Goal: Transaction & Acquisition: Register for event/course

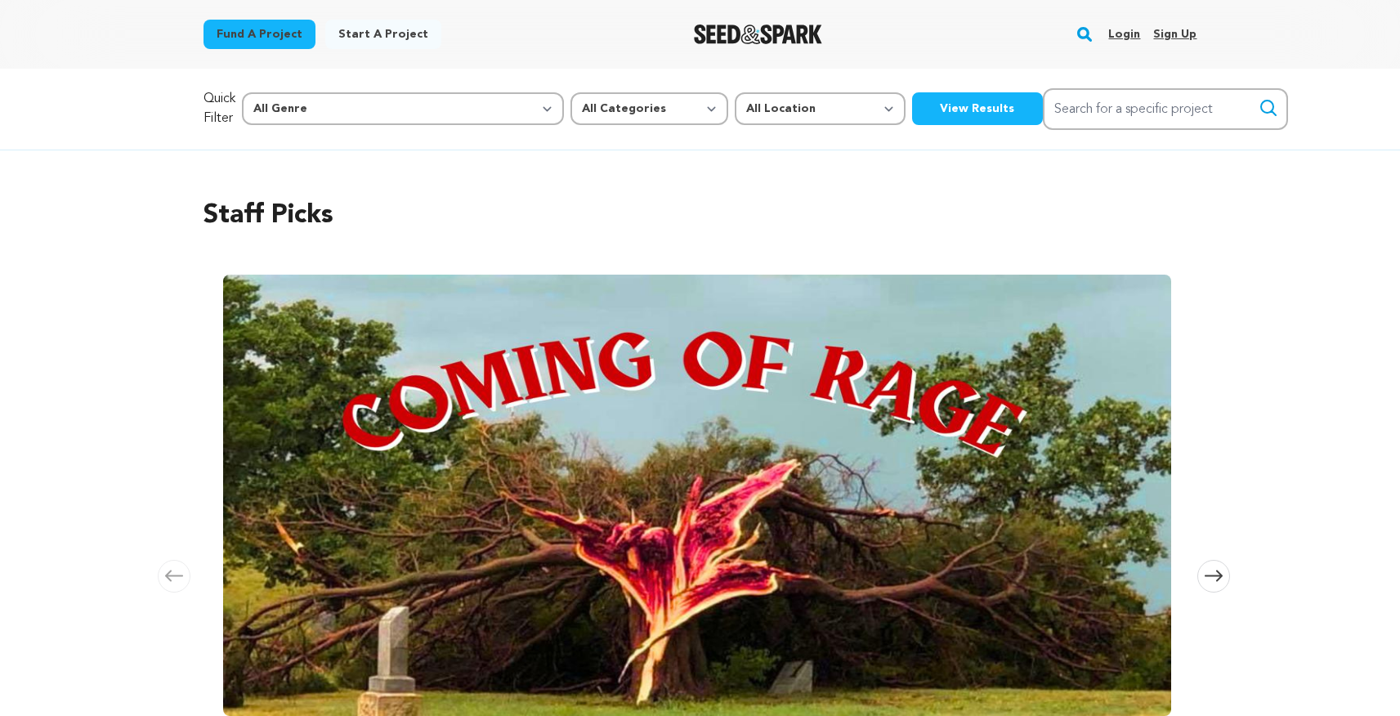
click at [1173, 35] on link "Sign up" at bounding box center [1174, 34] width 43 height 26
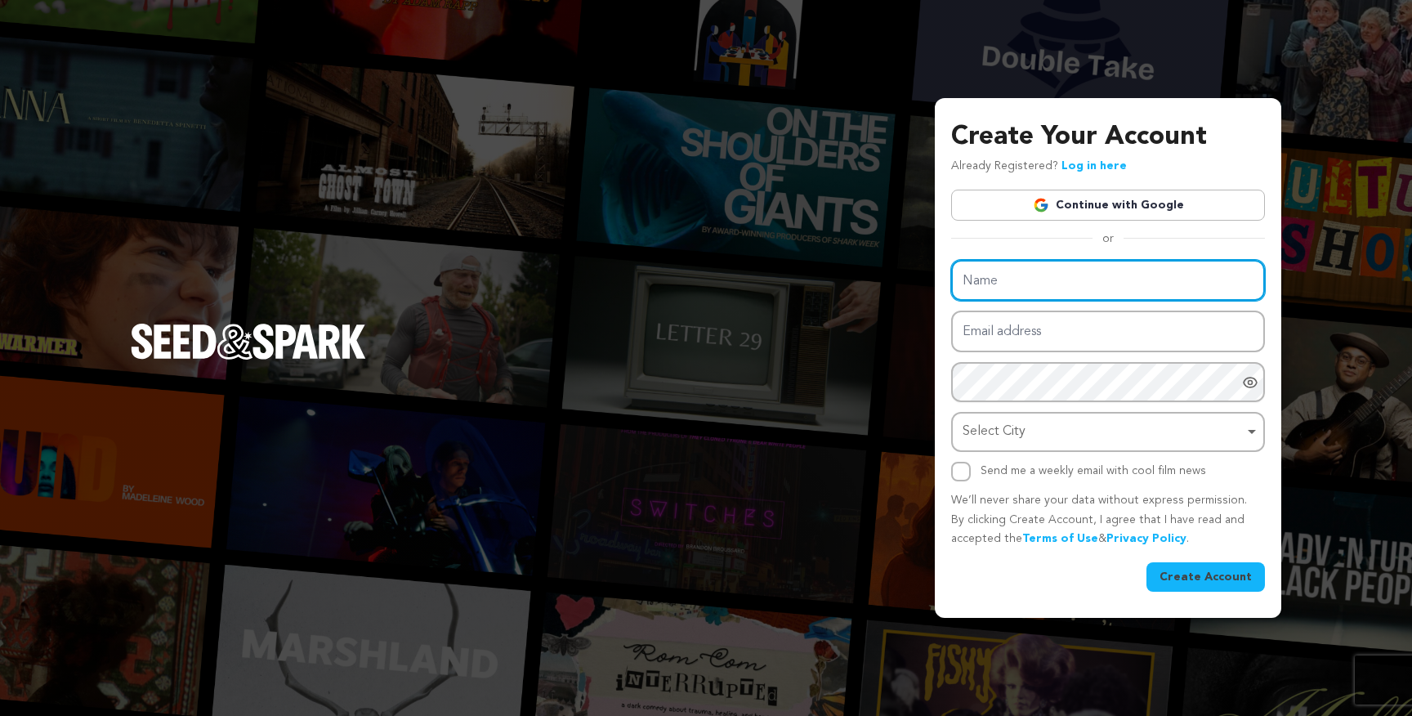
click at [981, 277] on input "Name" at bounding box center [1108, 281] width 314 height 42
type input "Vipin Venugopal"
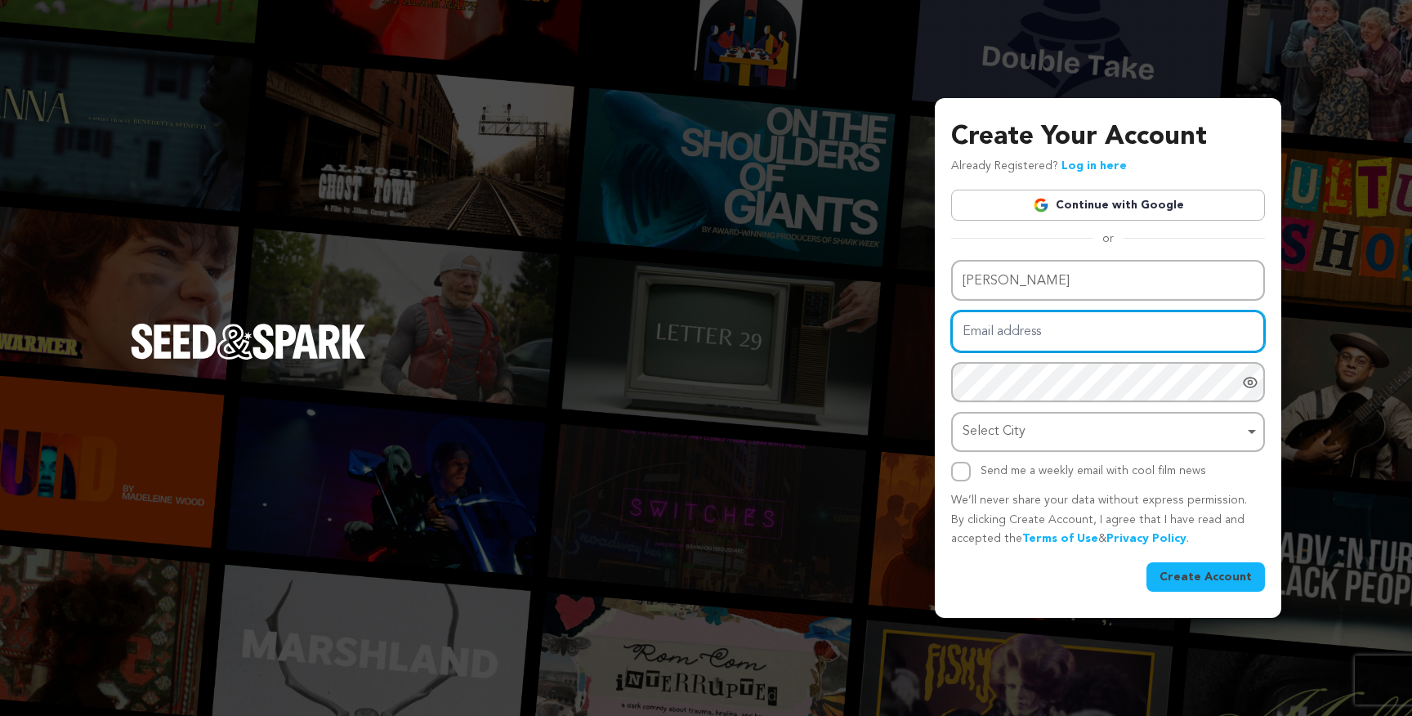
click at [1008, 327] on input "Email address" at bounding box center [1108, 332] width 314 height 42
type input "filmmakervipin@gmail.com"
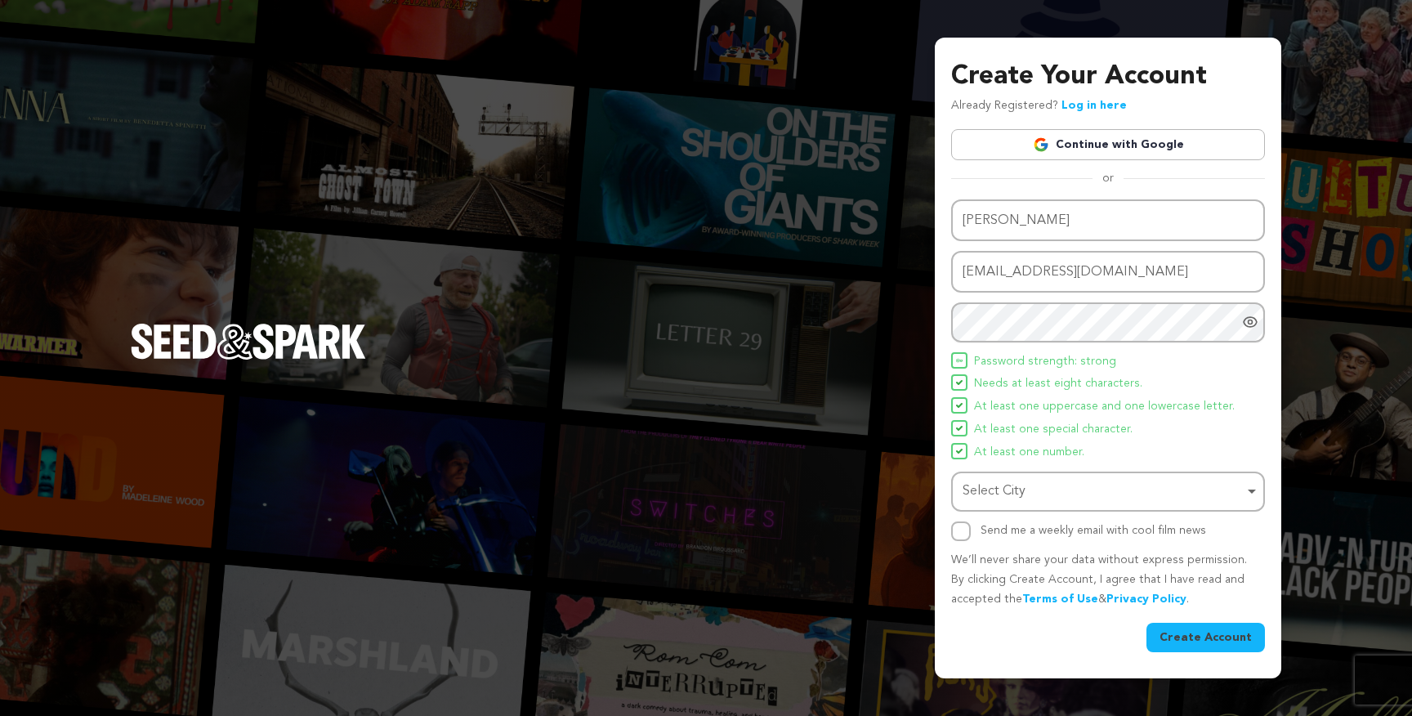
click at [1254, 320] on icon "Show password as plain text. Warning: this will display your password on the sc…" at bounding box center [1250, 322] width 16 height 16
click at [1254, 320] on icon "Hide Password" at bounding box center [1250, 322] width 16 height 16
click at [1068, 485] on div "Select City Remove item" at bounding box center [1103, 492] width 281 height 24
type input "london"
click at [1198, 629] on button "Create Account" at bounding box center [1206, 637] width 118 height 29
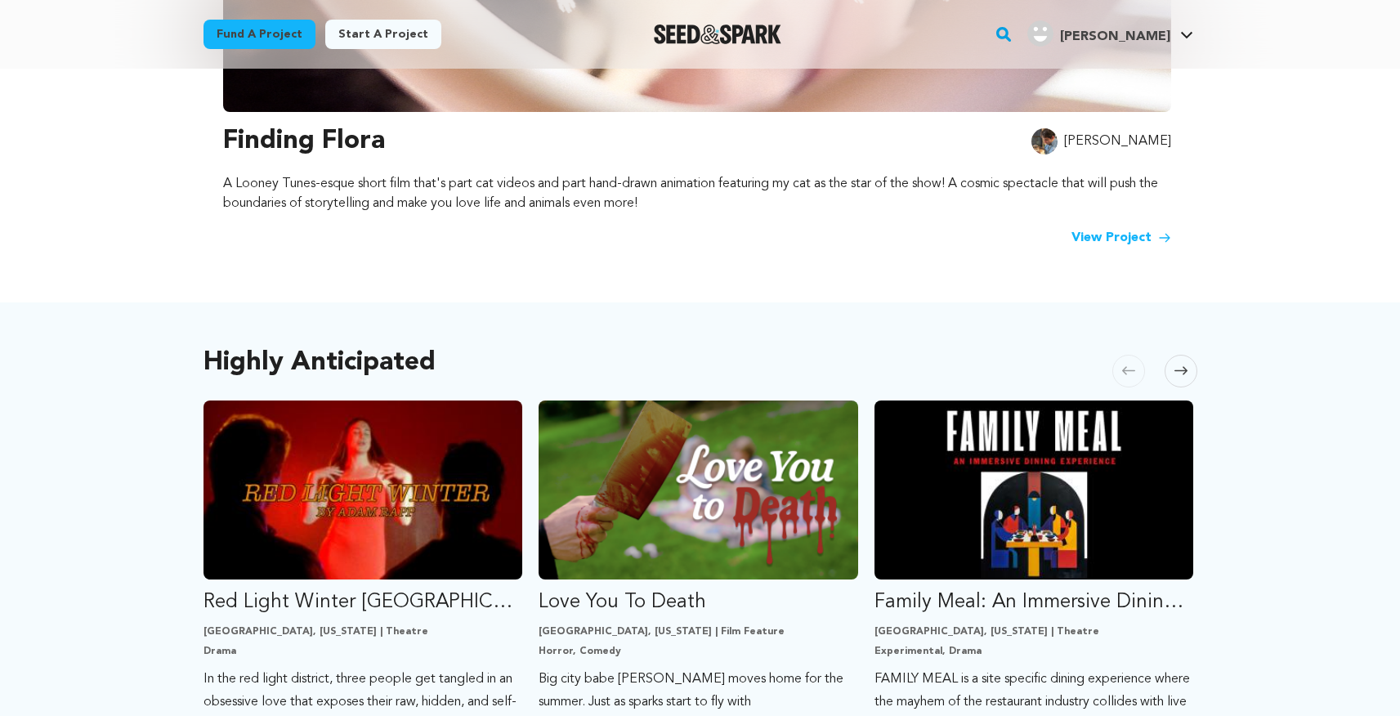
scroll to position [597, 0]
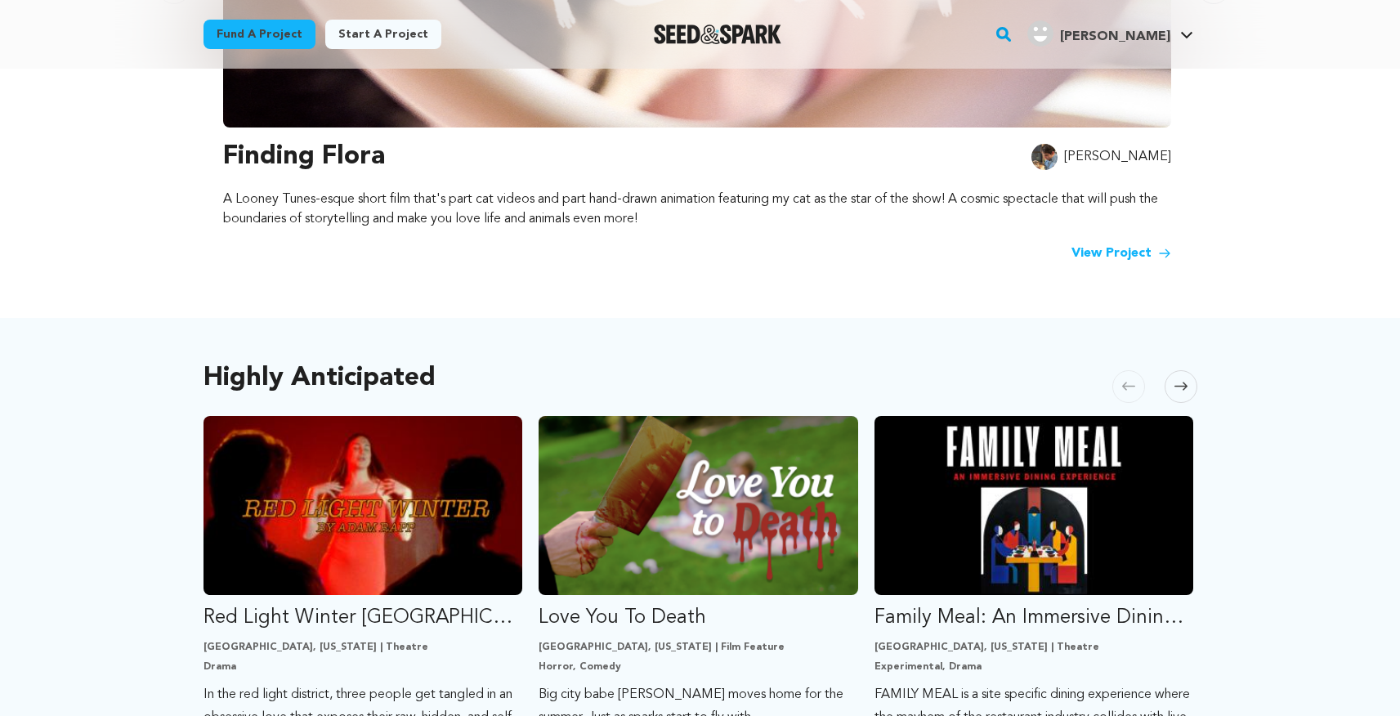
click at [1151, 244] on link "View Project" at bounding box center [1121, 254] width 100 height 20
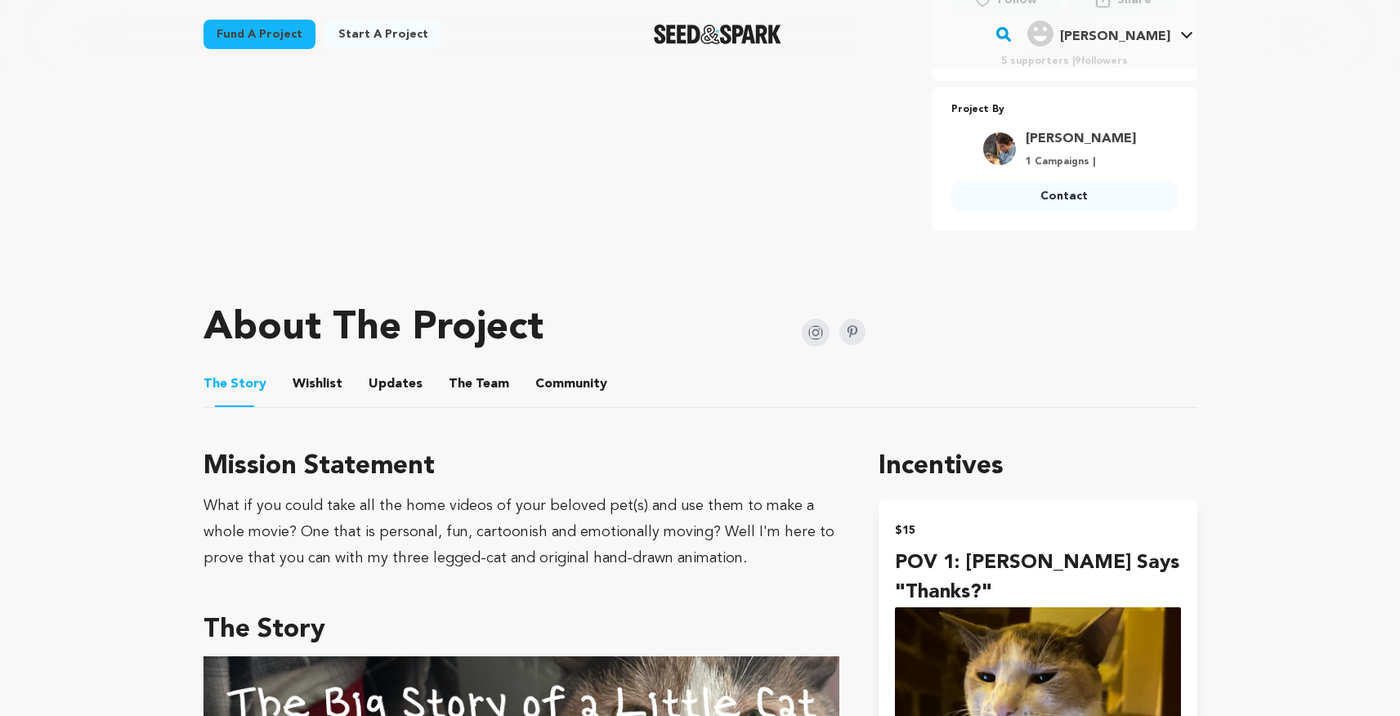
scroll to position [569, 0]
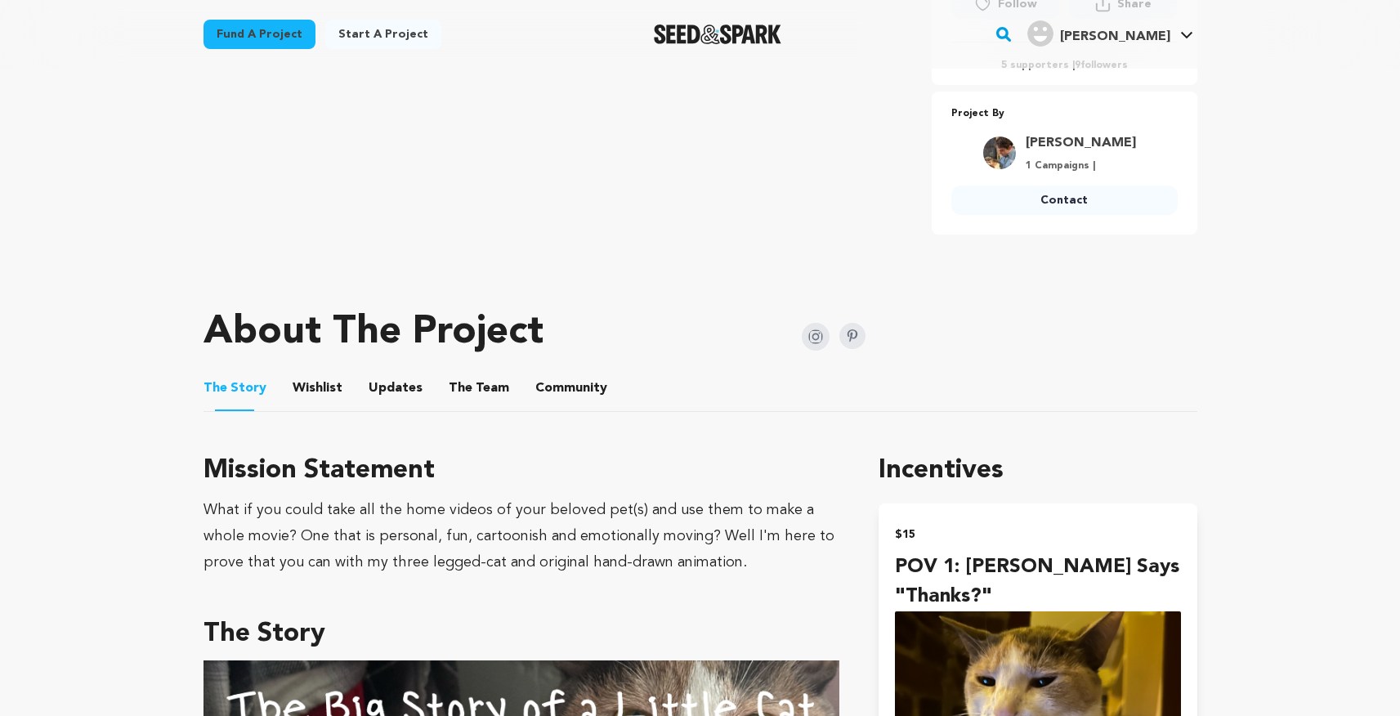
click at [326, 382] on button "Wishlist" at bounding box center [316, 391] width 39 height 39
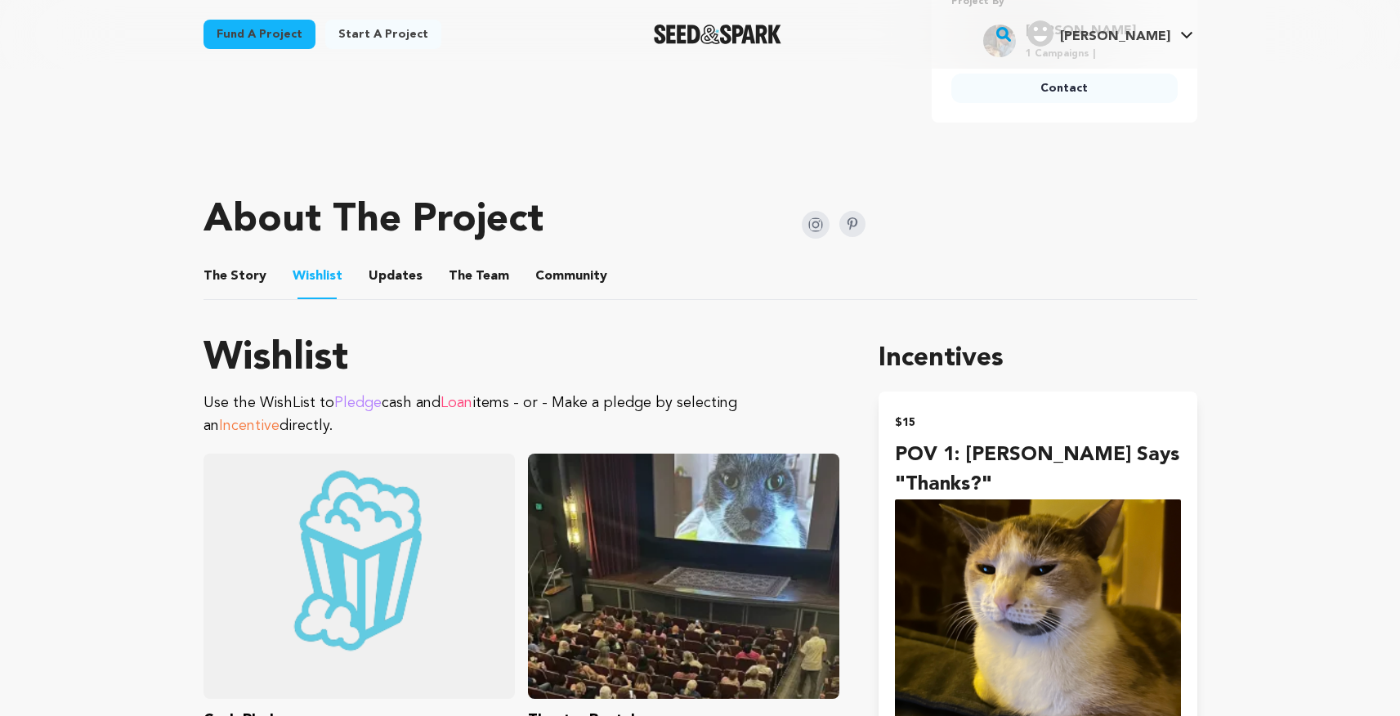
scroll to position [634, 0]
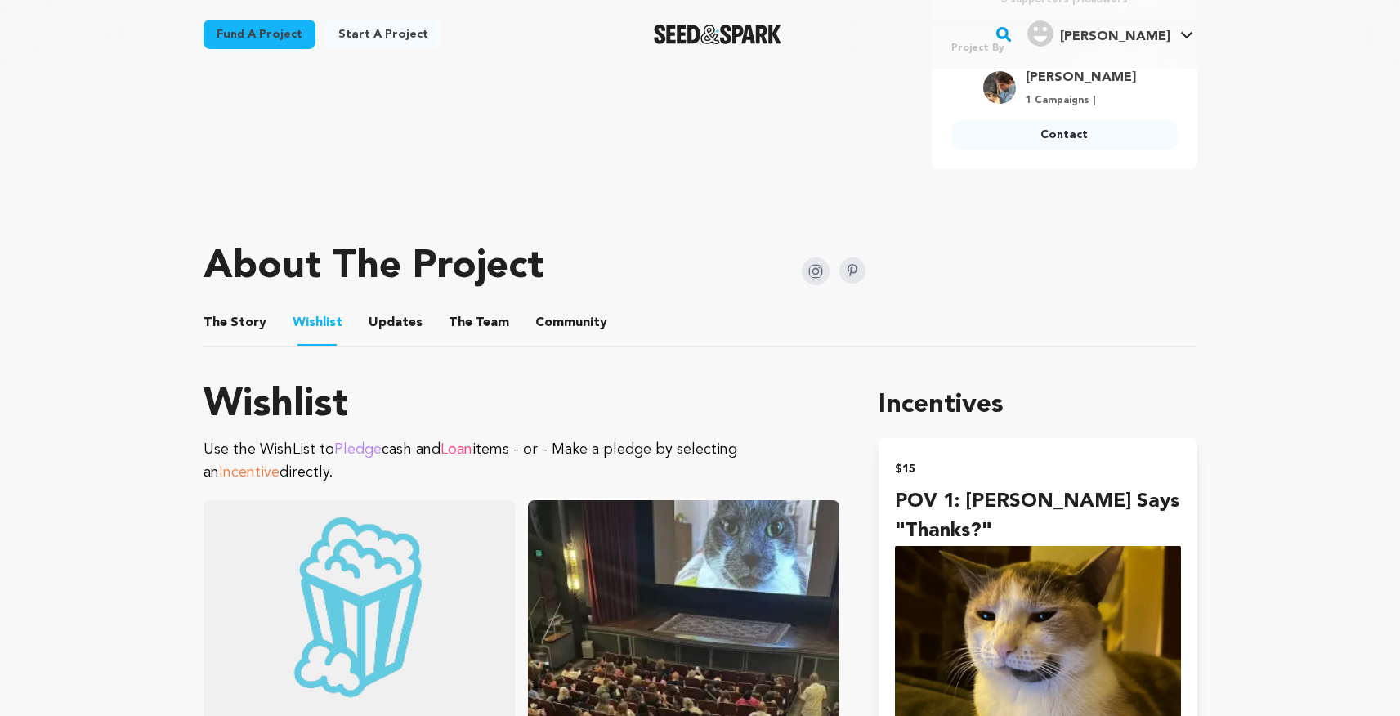
click at [388, 325] on button "Updates" at bounding box center [395, 325] width 39 height 39
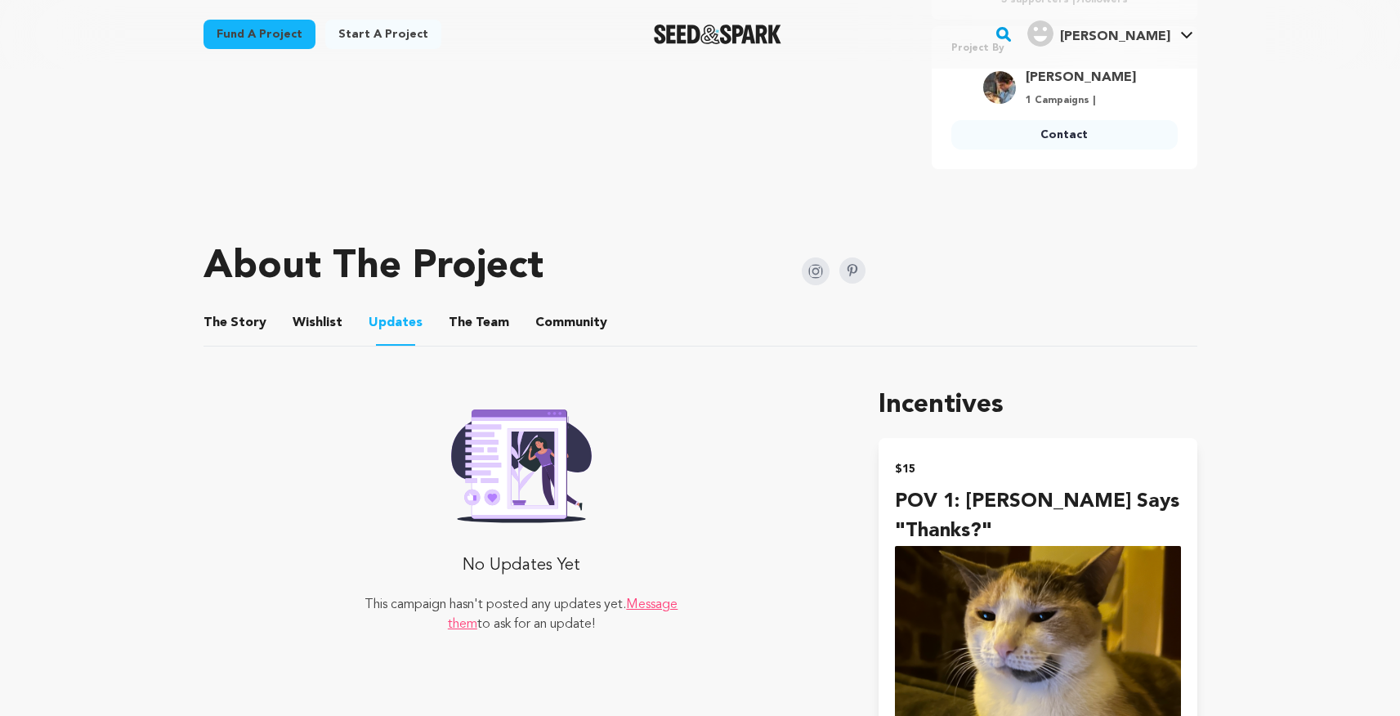
click at [476, 321] on button "The Team" at bounding box center [478, 325] width 39 height 39
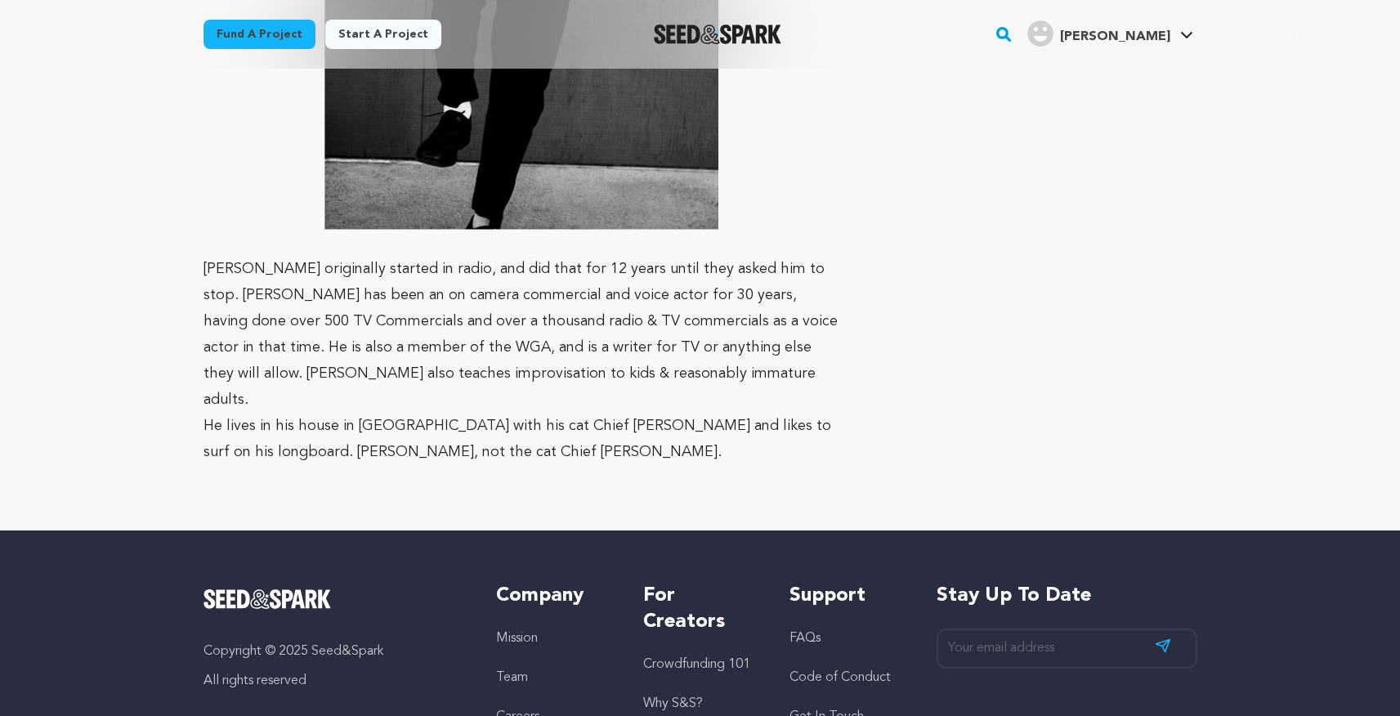
scroll to position [5154, 0]
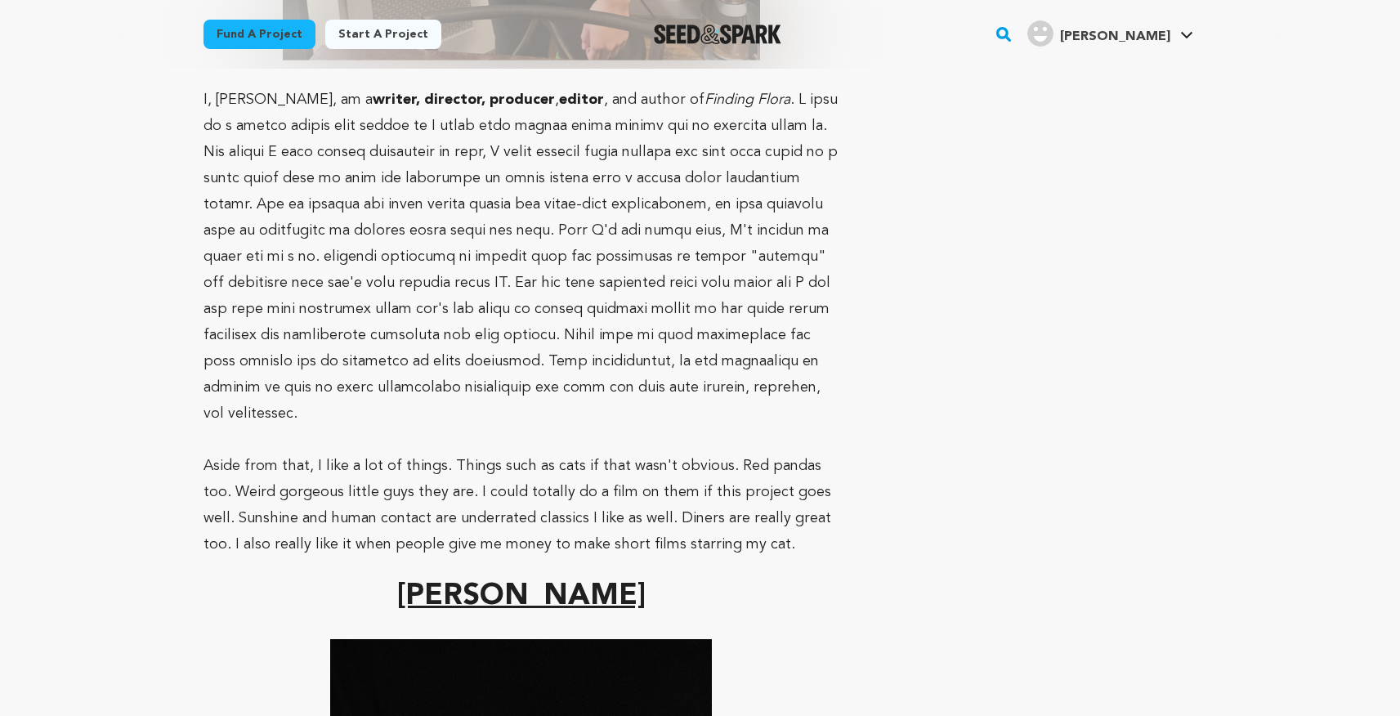
scroll to position [633, 0]
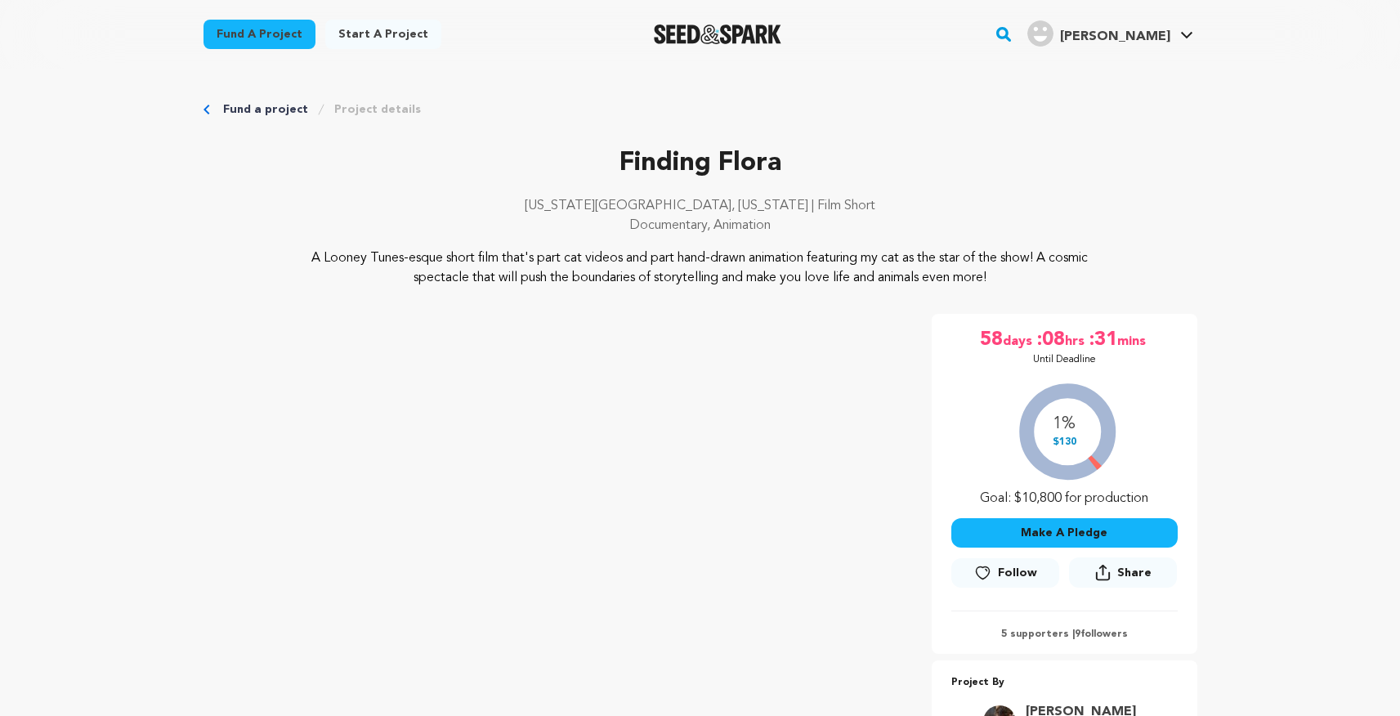
click at [266, 104] on link "Fund a project" at bounding box center [265, 109] width 85 height 16
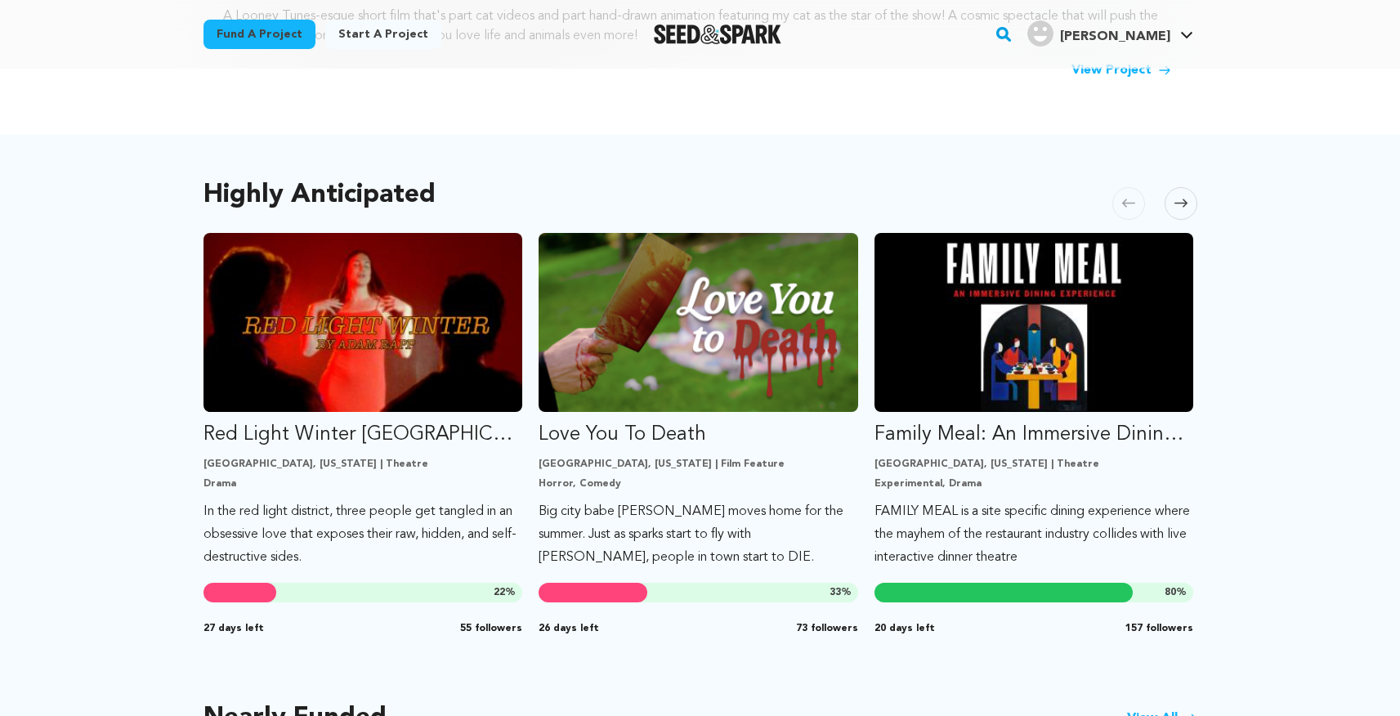
scroll to position [781, 0]
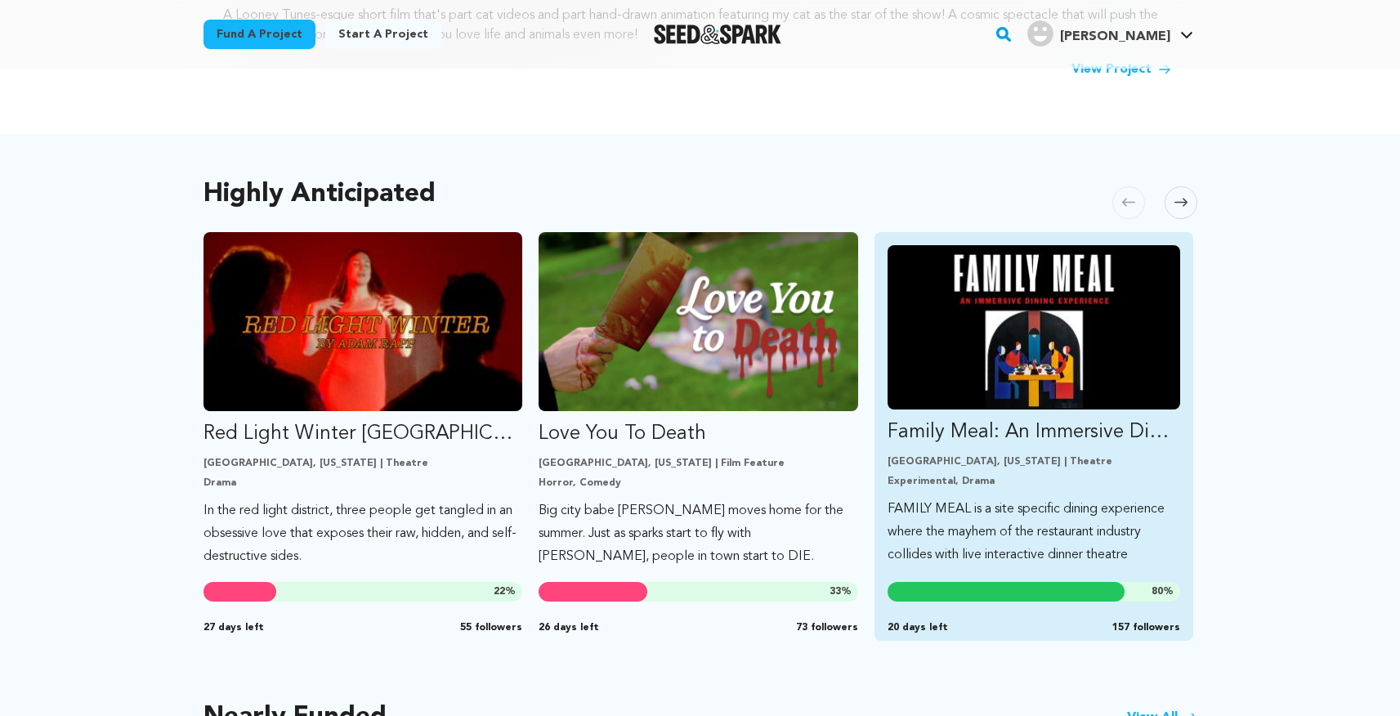
click at [1012, 430] on link "Family Meal: An Immersive Dining Experience [GEOGRAPHIC_DATA], [US_STATE] | The…" at bounding box center [1033, 405] width 293 height 321
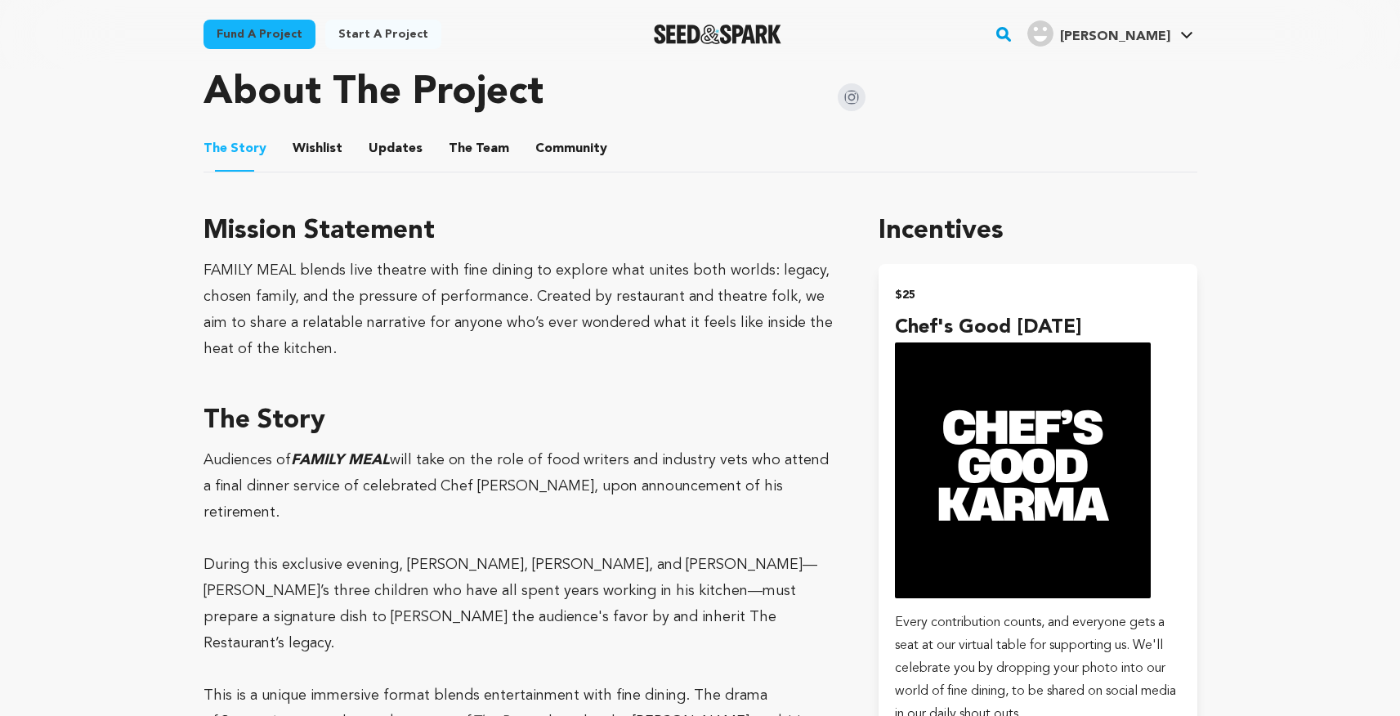
scroll to position [823, 0]
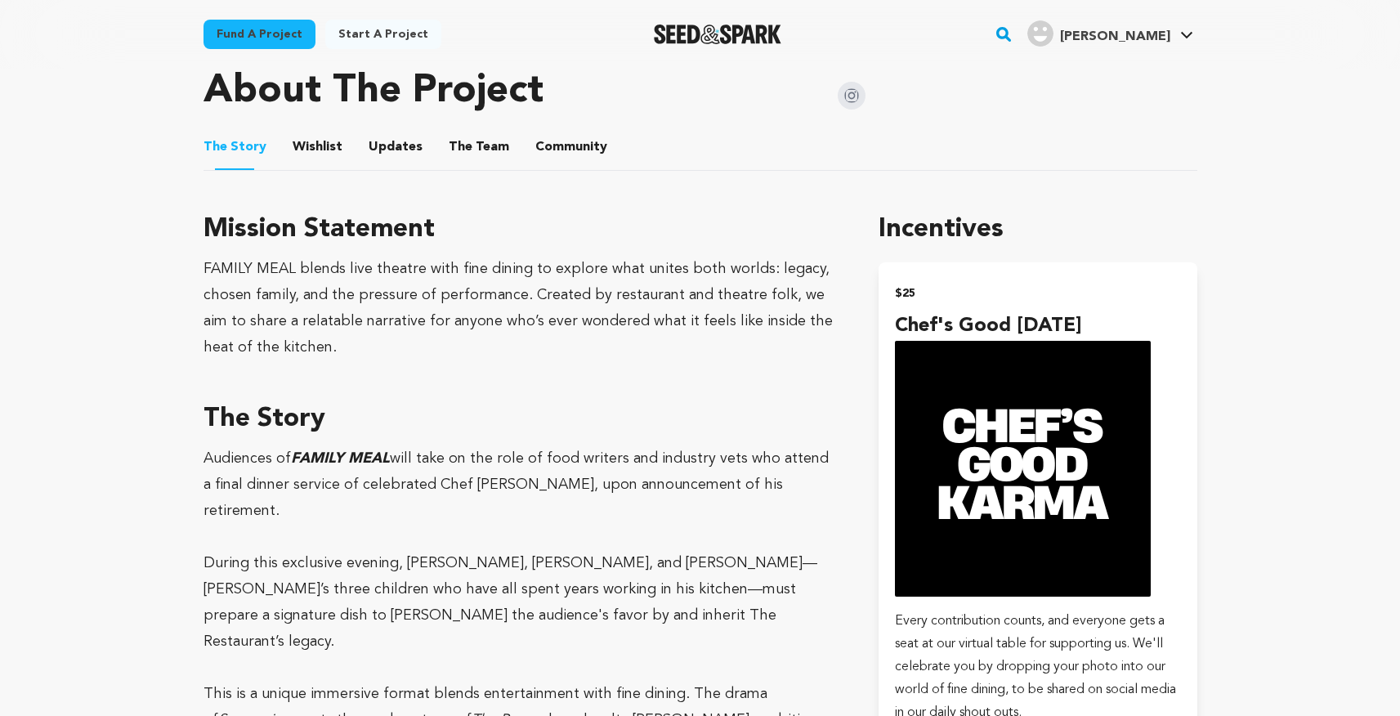
click at [462, 138] on button "The Team" at bounding box center [478, 150] width 39 height 39
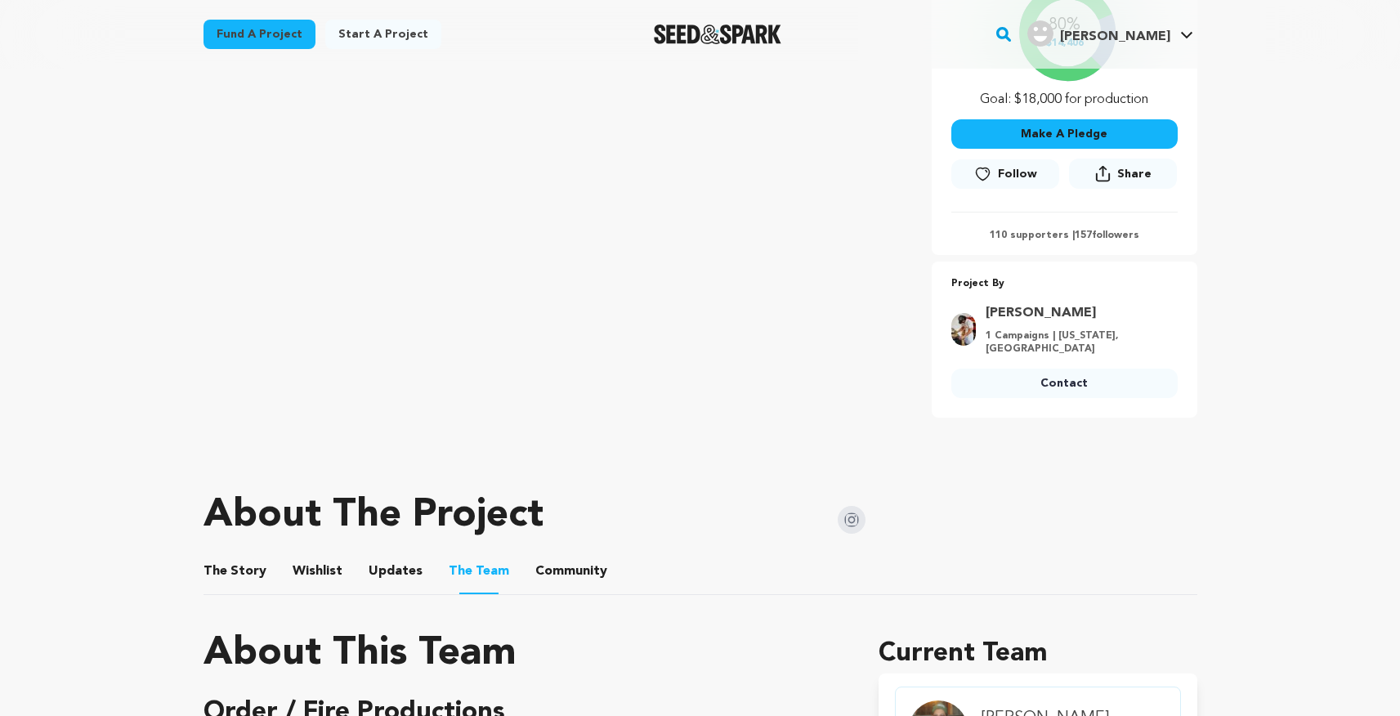
scroll to position [414, 0]
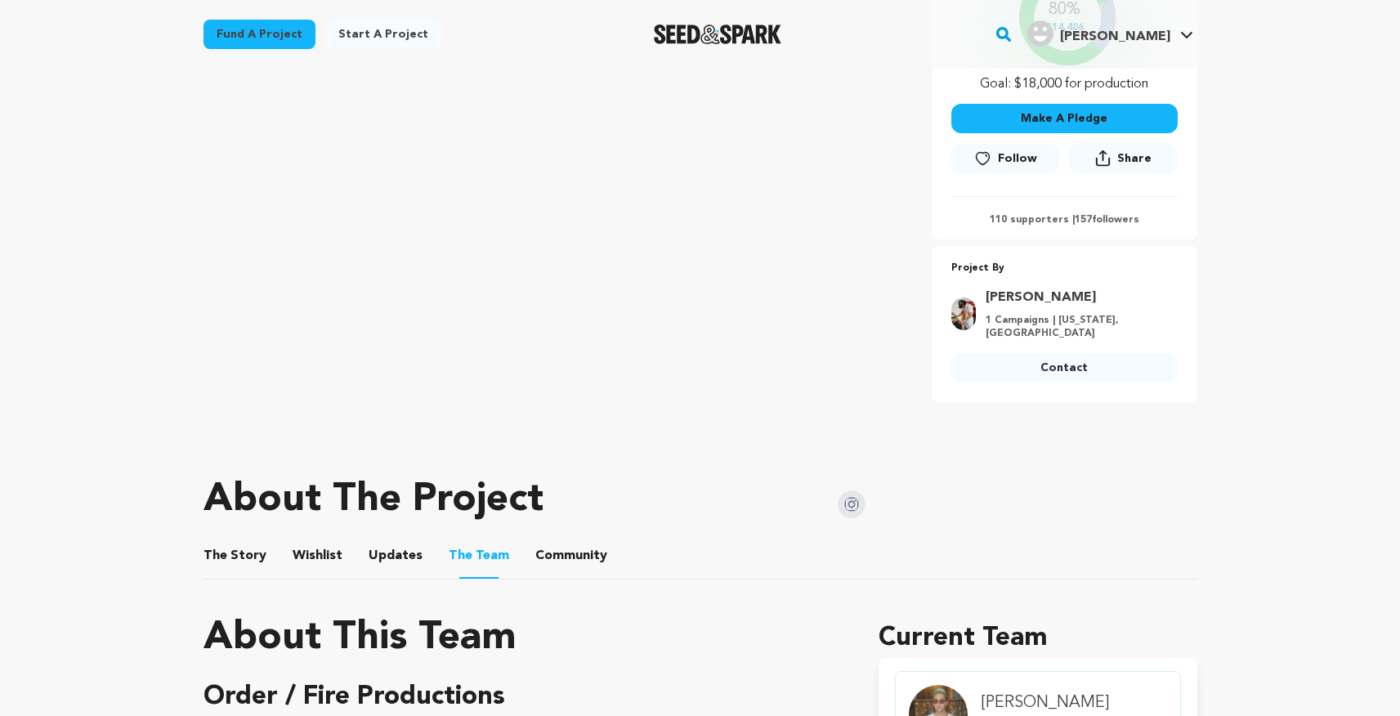
click at [244, 554] on button "The Story" at bounding box center [234, 558] width 39 height 39
